Goal: Book appointment/travel/reservation

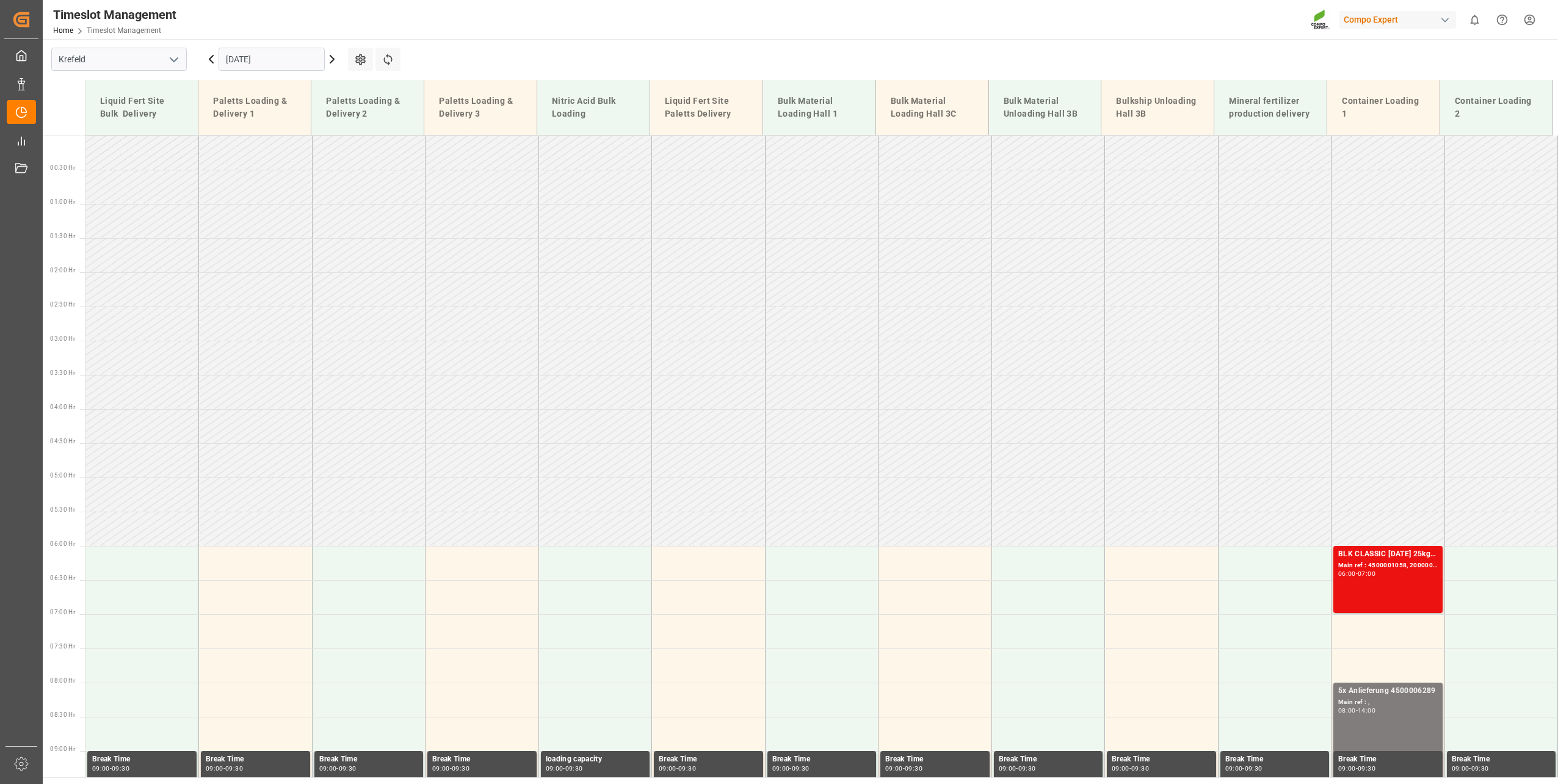
click at [235, 44] on div "[DATE]" at bounding box center [272, 59] width 153 height 41
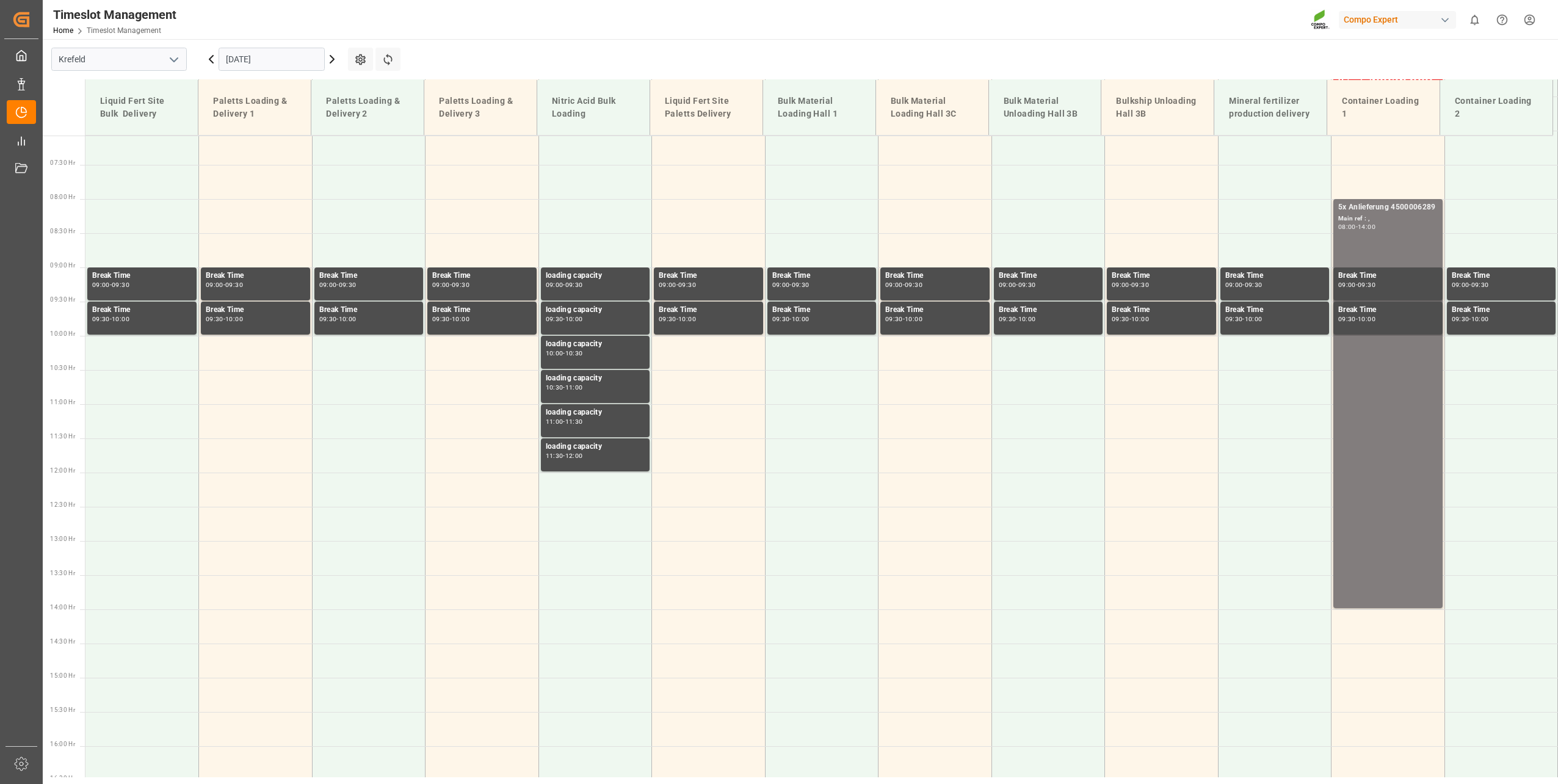
click at [245, 58] on input "[DATE]" at bounding box center [272, 59] width 106 height 23
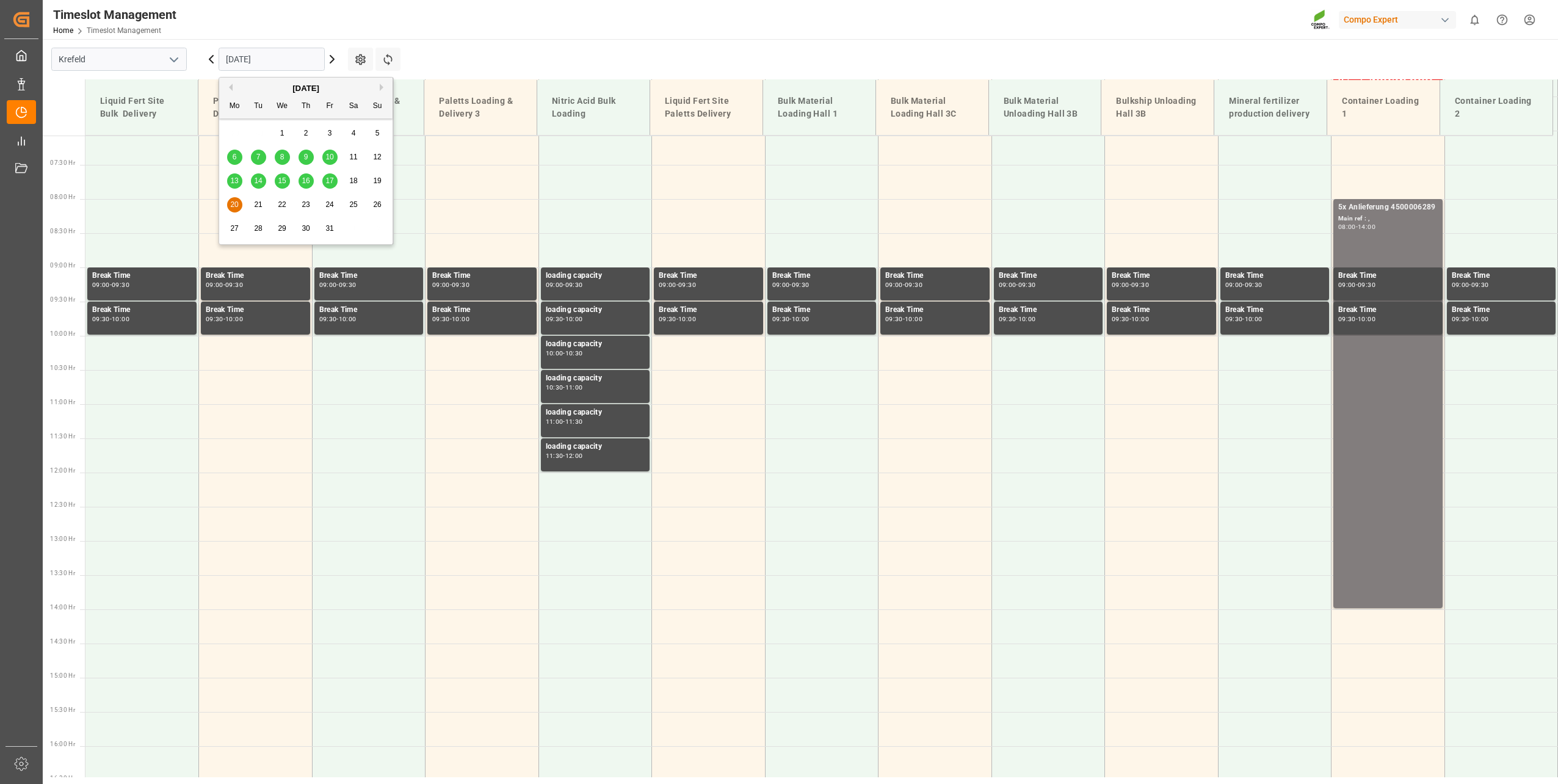
click at [283, 176] on div "15" at bounding box center [282, 182] width 16 height 15
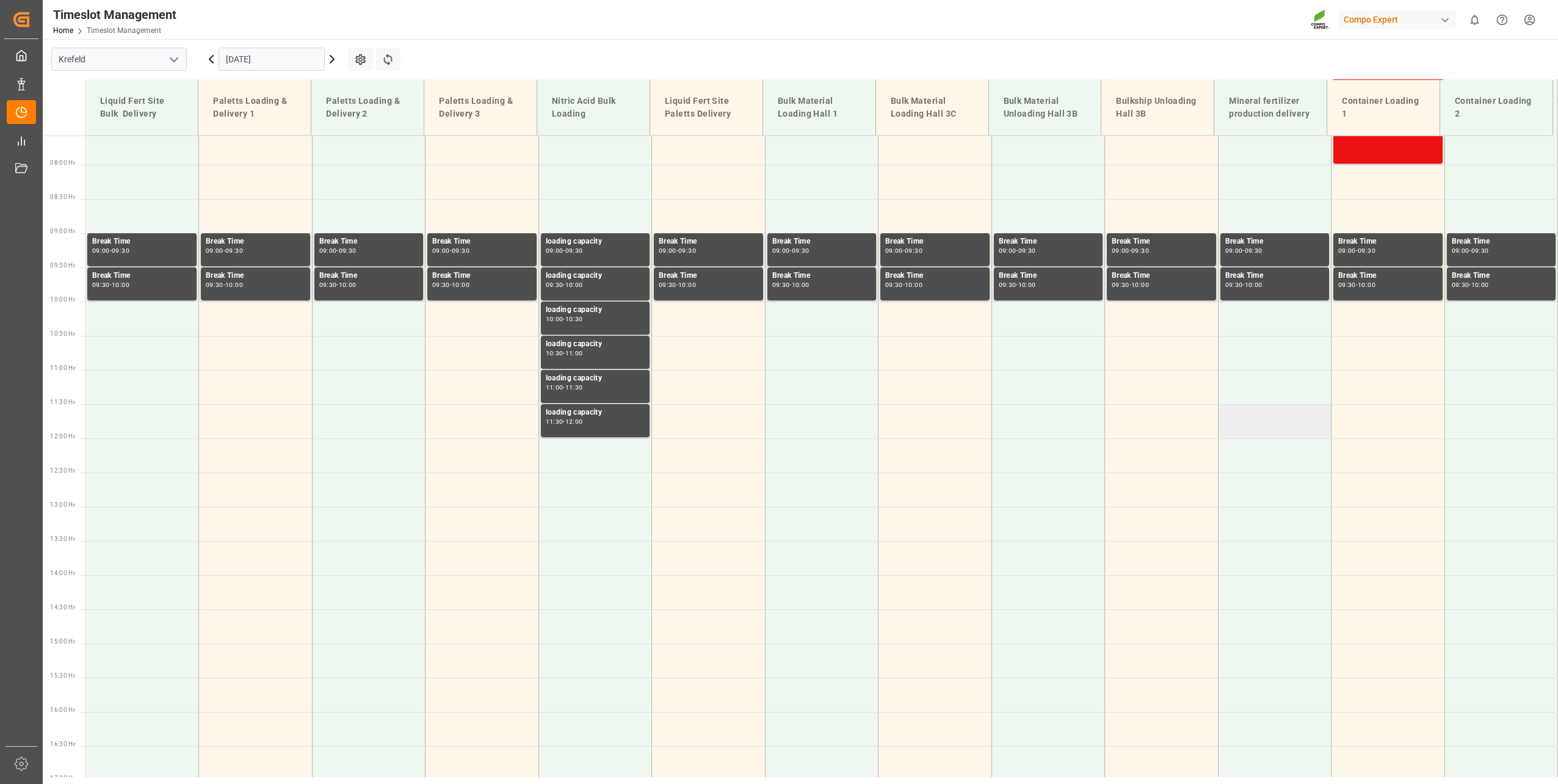
scroll to position [689, 0]
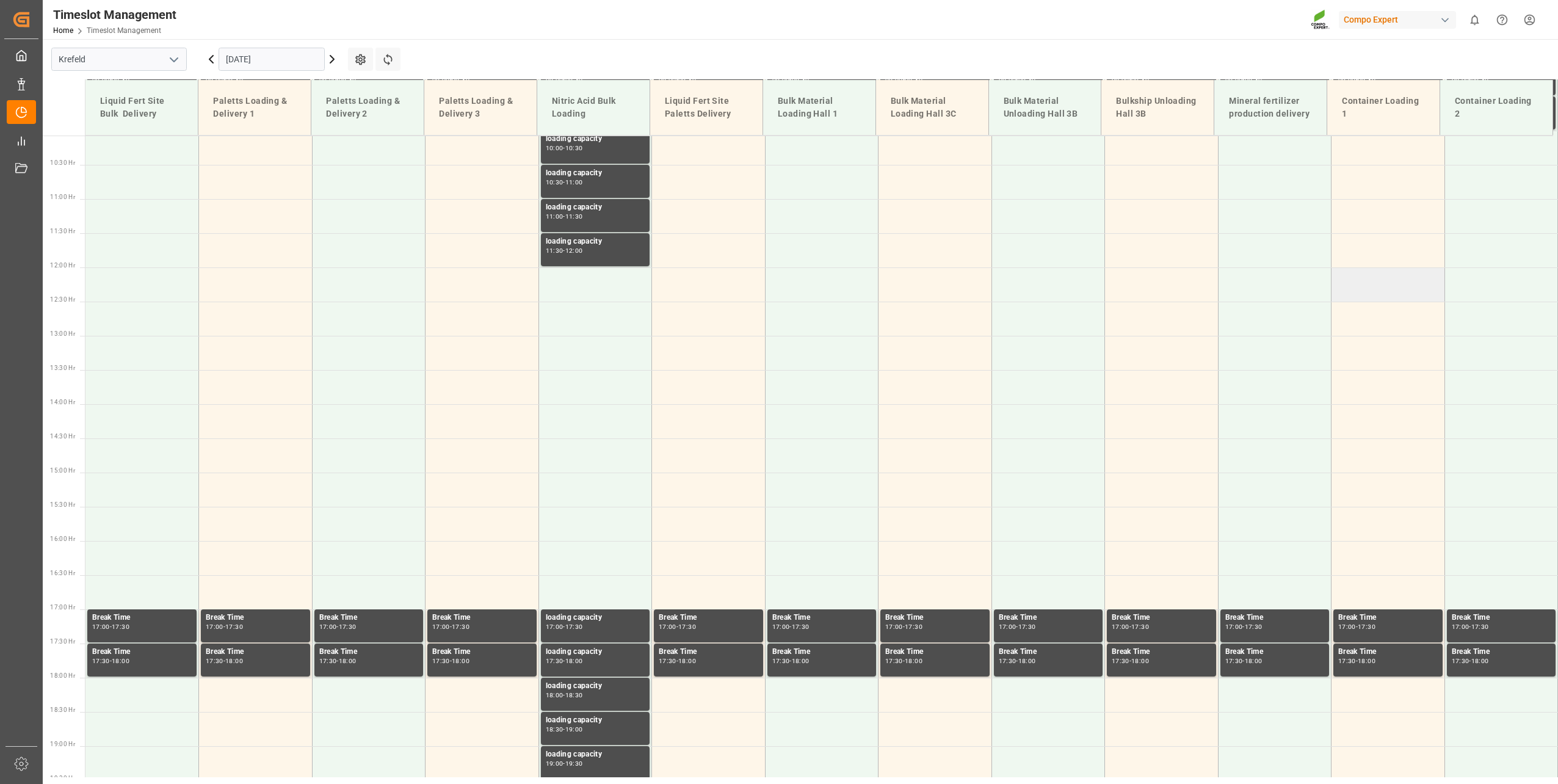
click at [1376, 281] on td at bounding box center [1389, 284] width 114 height 34
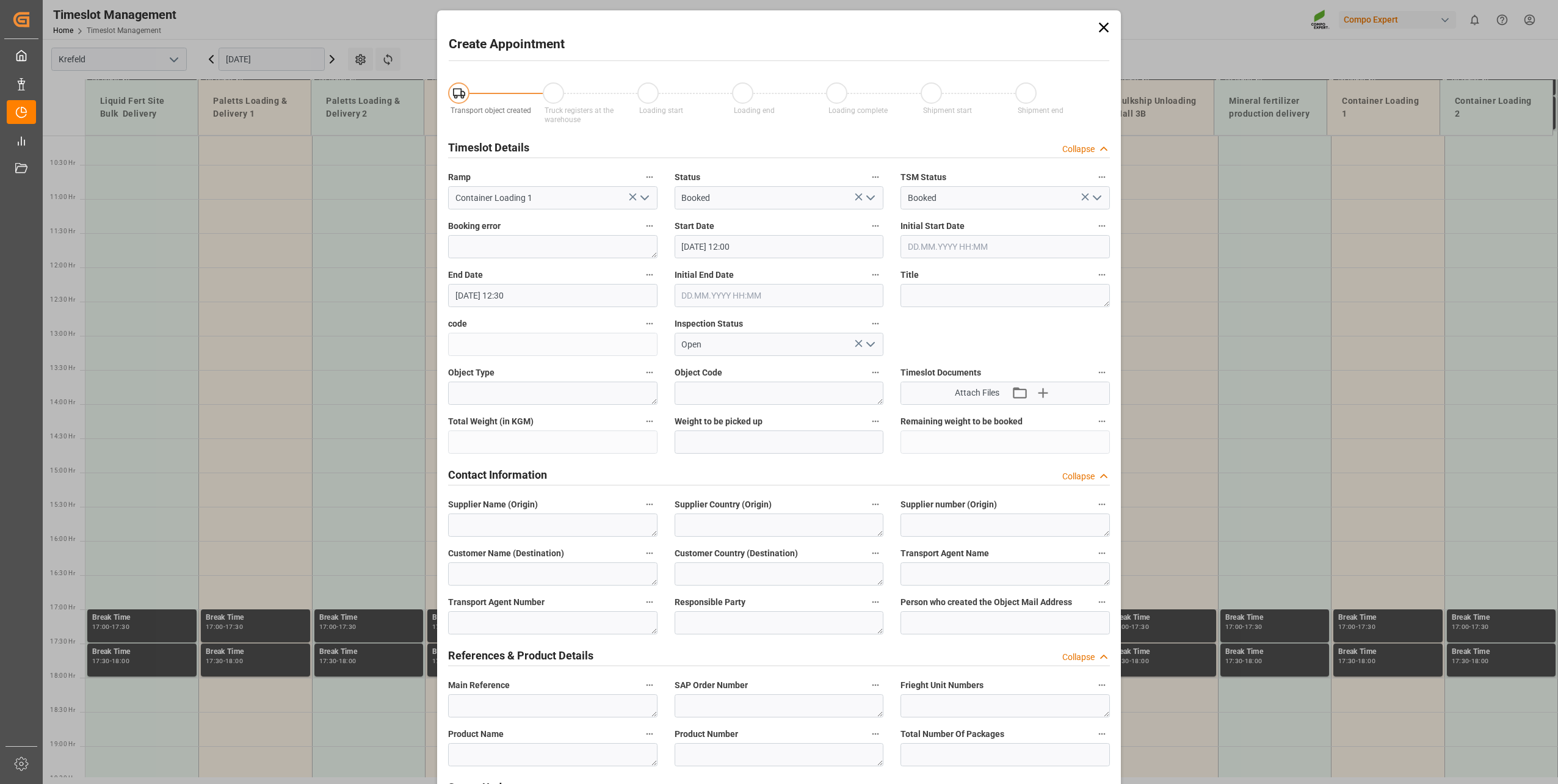
type input "[DATE] 12:00"
type input "[DATE] 12:30"
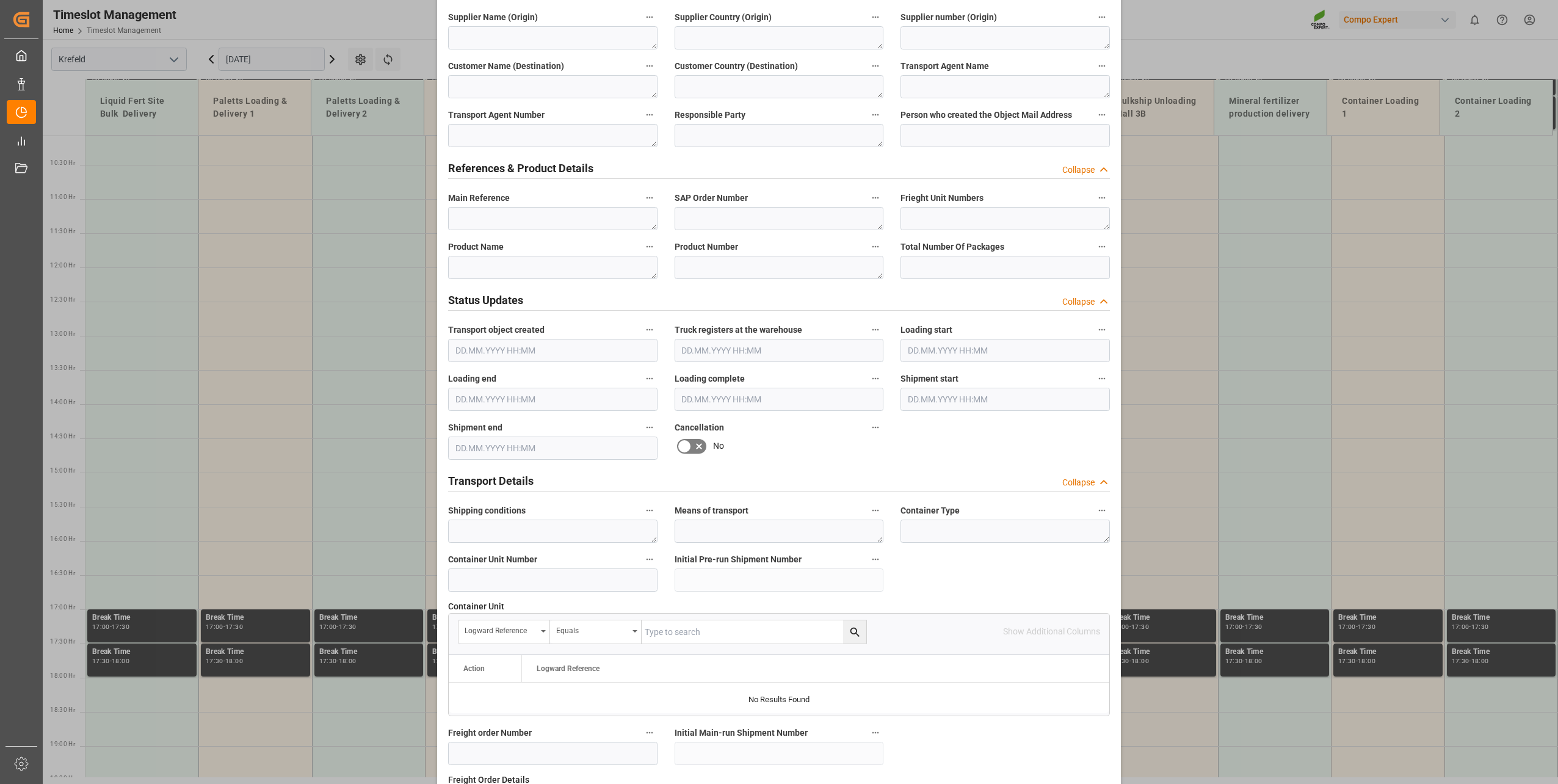
scroll to position [488, 0]
click at [485, 586] on input at bounding box center [553, 579] width 210 height 23
click at [555, 574] on input at bounding box center [553, 579] width 210 height 23
paste input "4500000176"
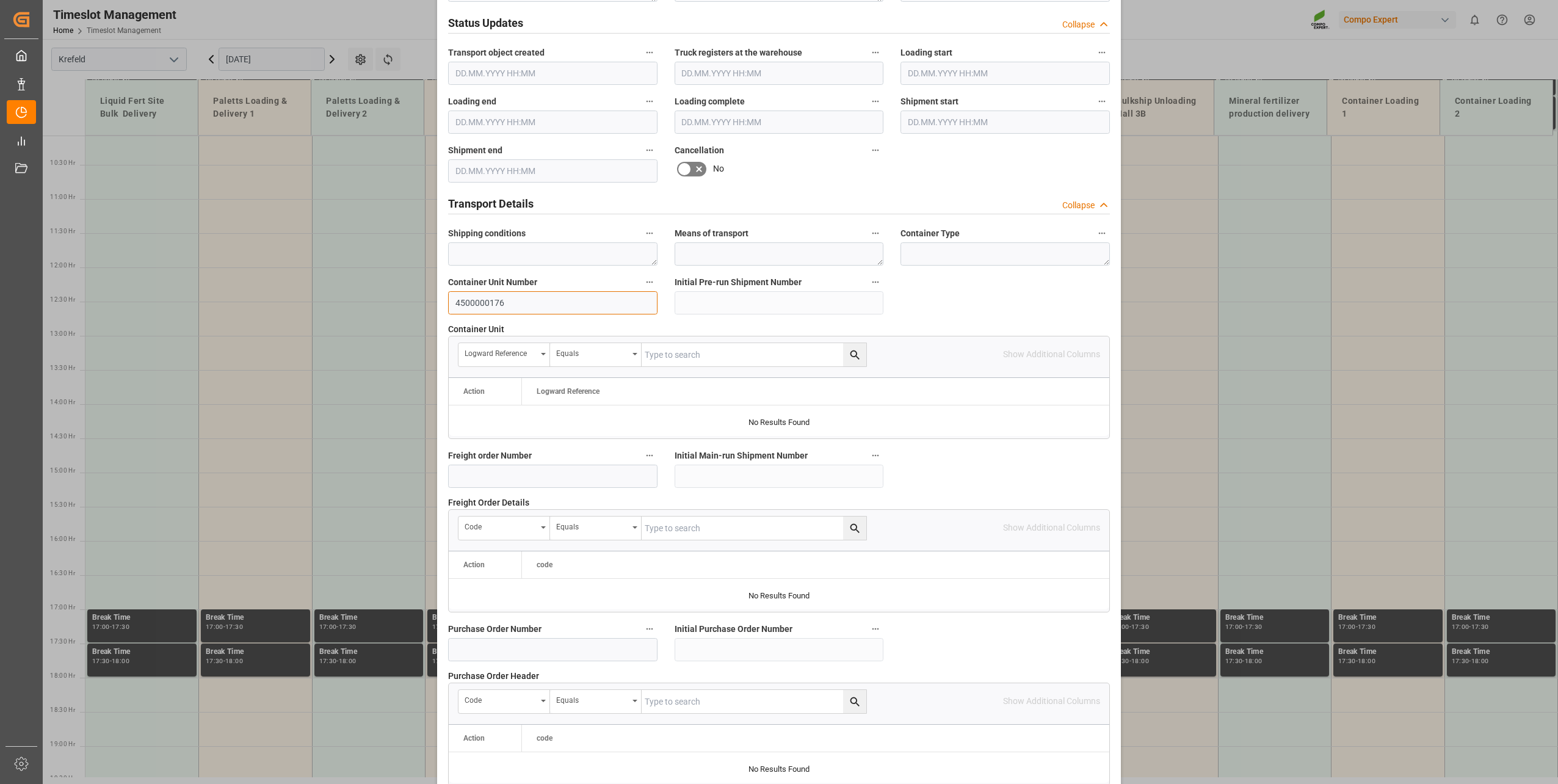
scroll to position [910, 0]
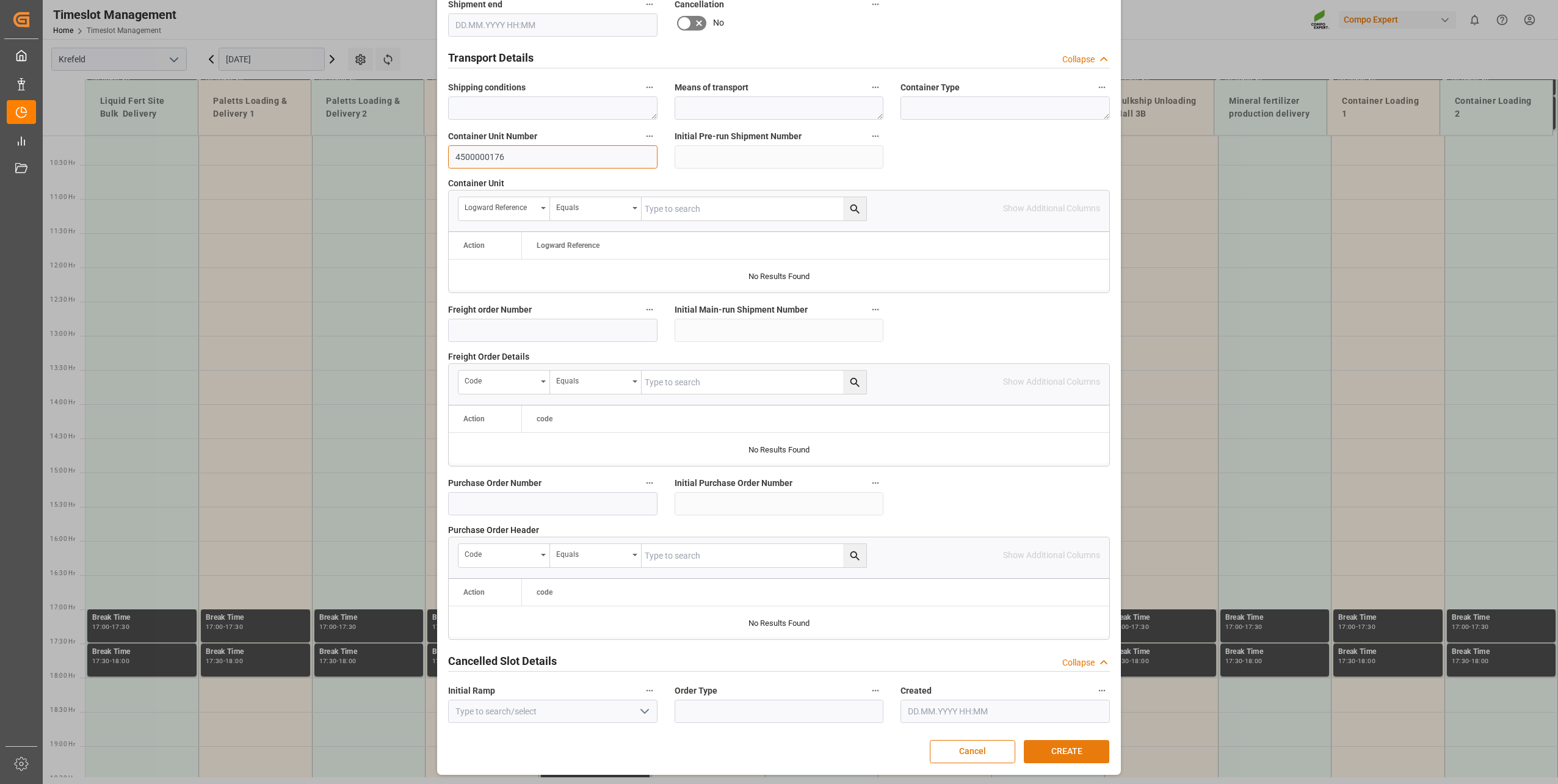
type input "4500000176"
click at [1071, 746] on button "CREATE" at bounding box center [1067, 751] width 86 height 23
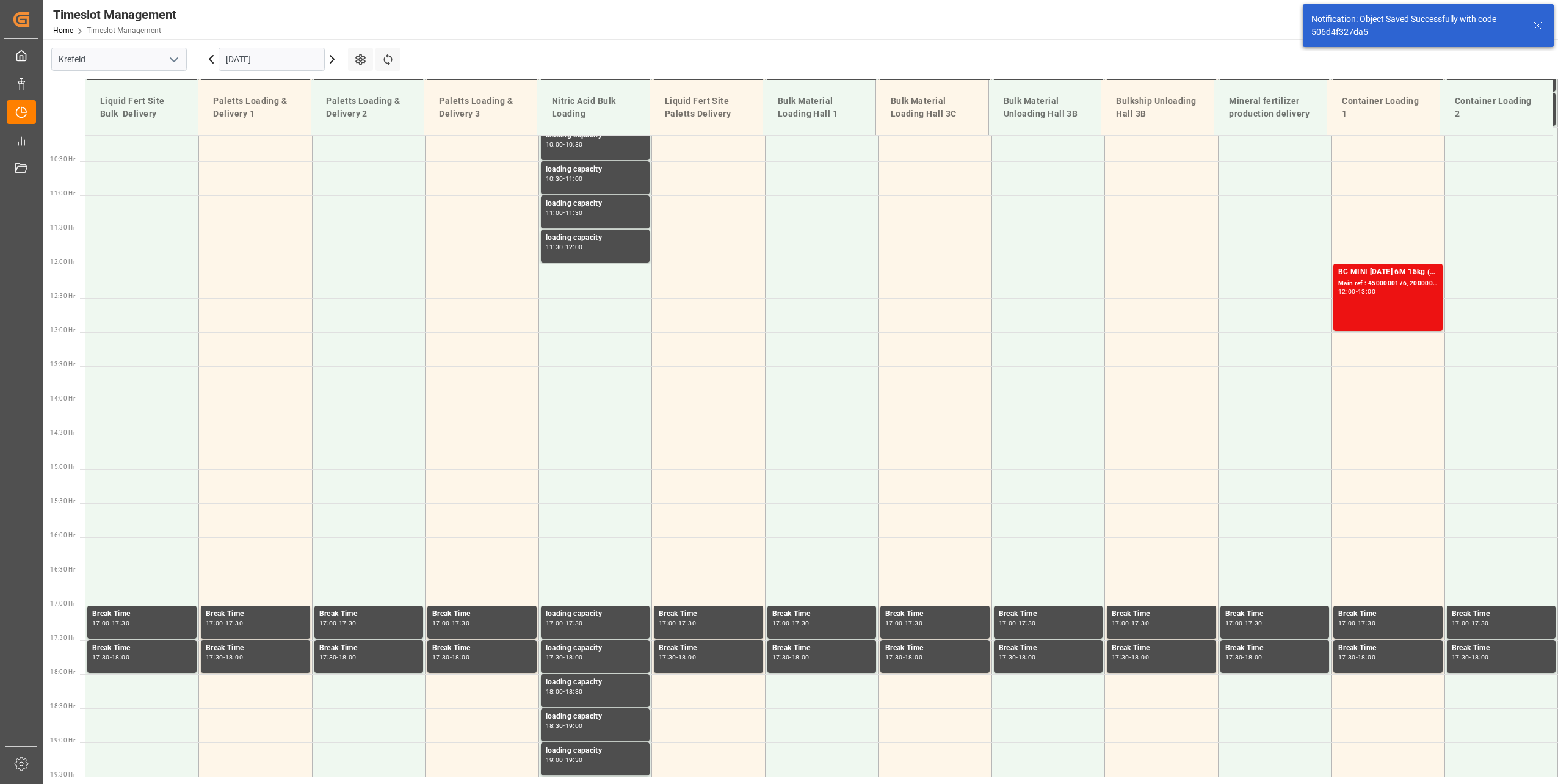
scroll to position [757, 0]
